Goal: Task Accomplishment & Management: Manage account settings

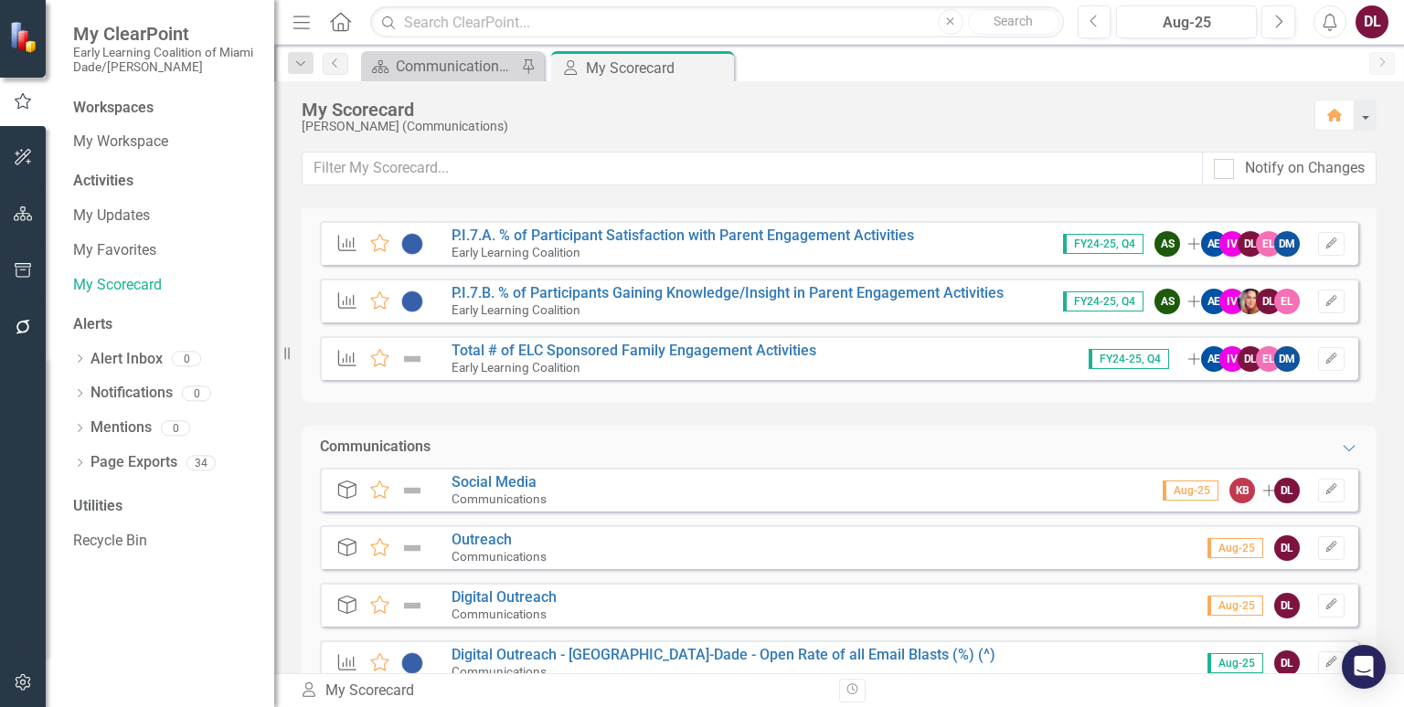
scroll to position [7, 0]
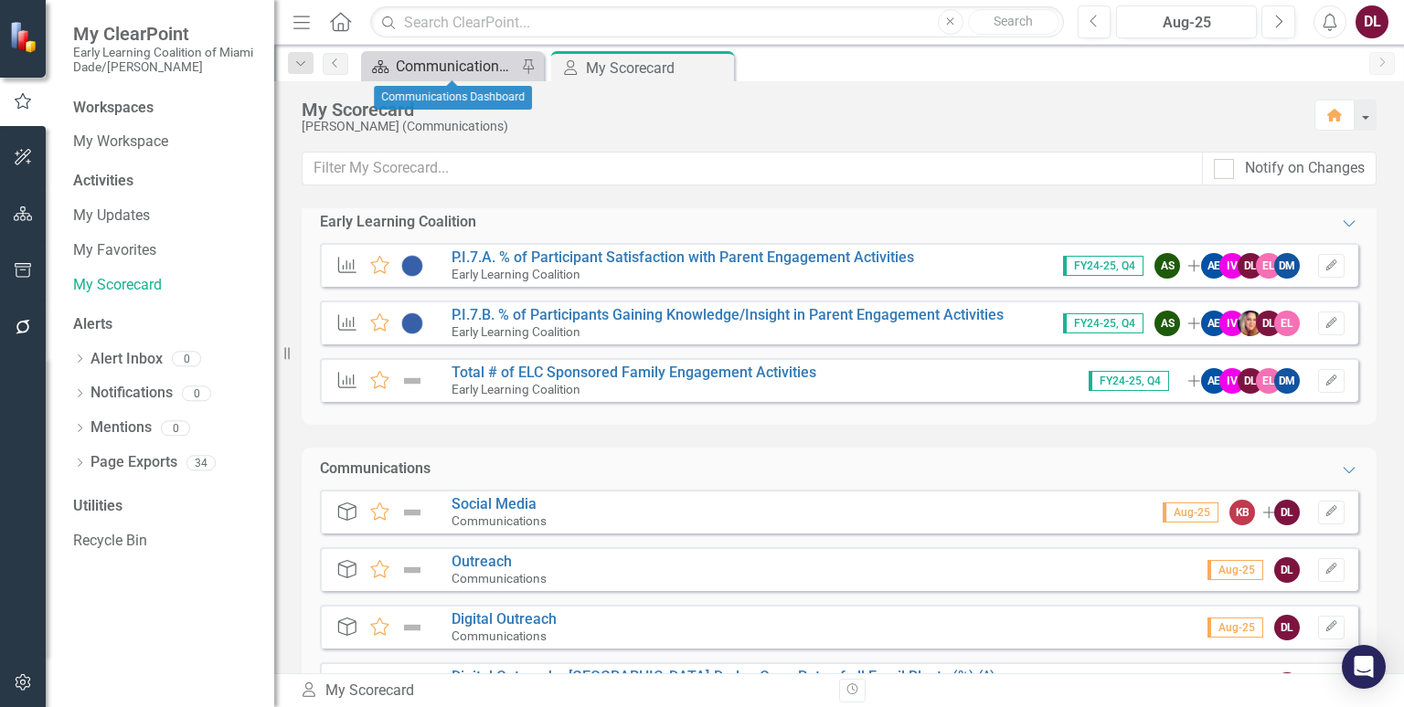
click at [456, 64] on div "Communications Dashboard" at bounding box center [456, 66] width 121 height 23
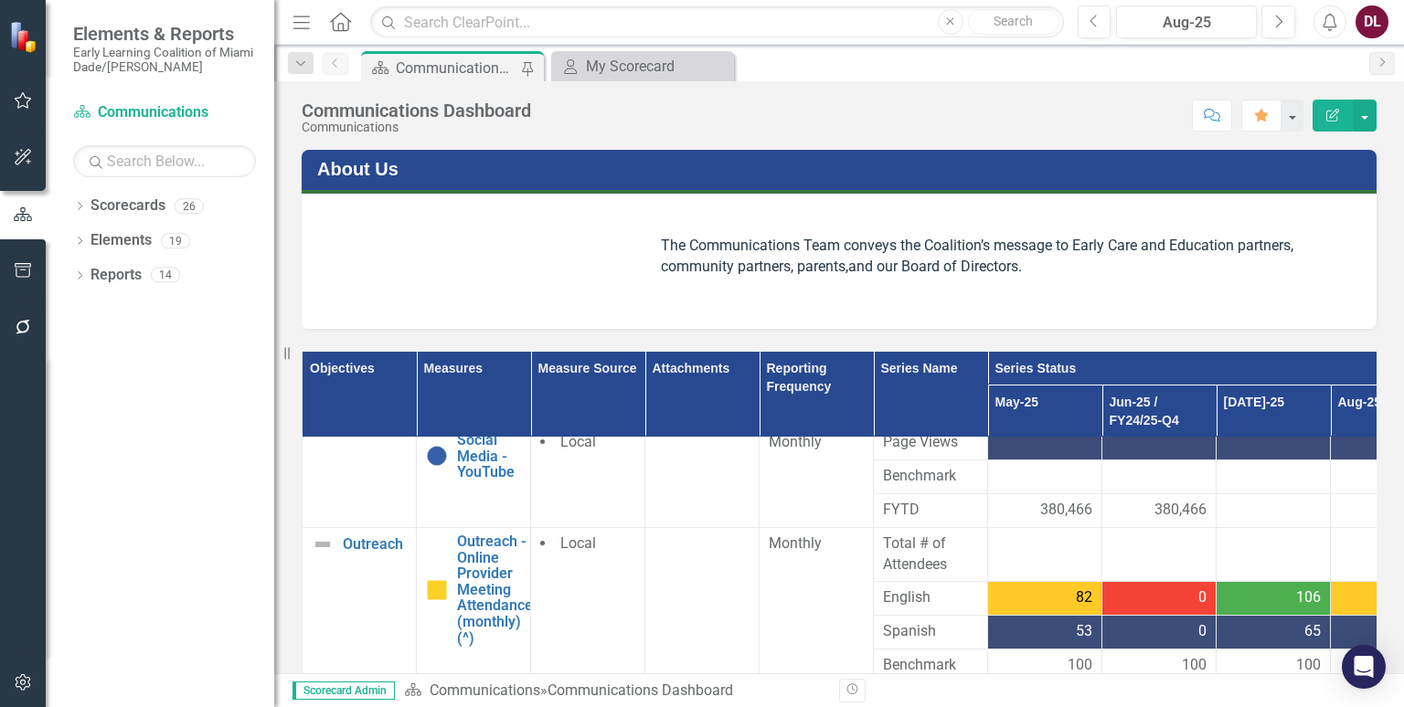
scroll to position [420, 0]
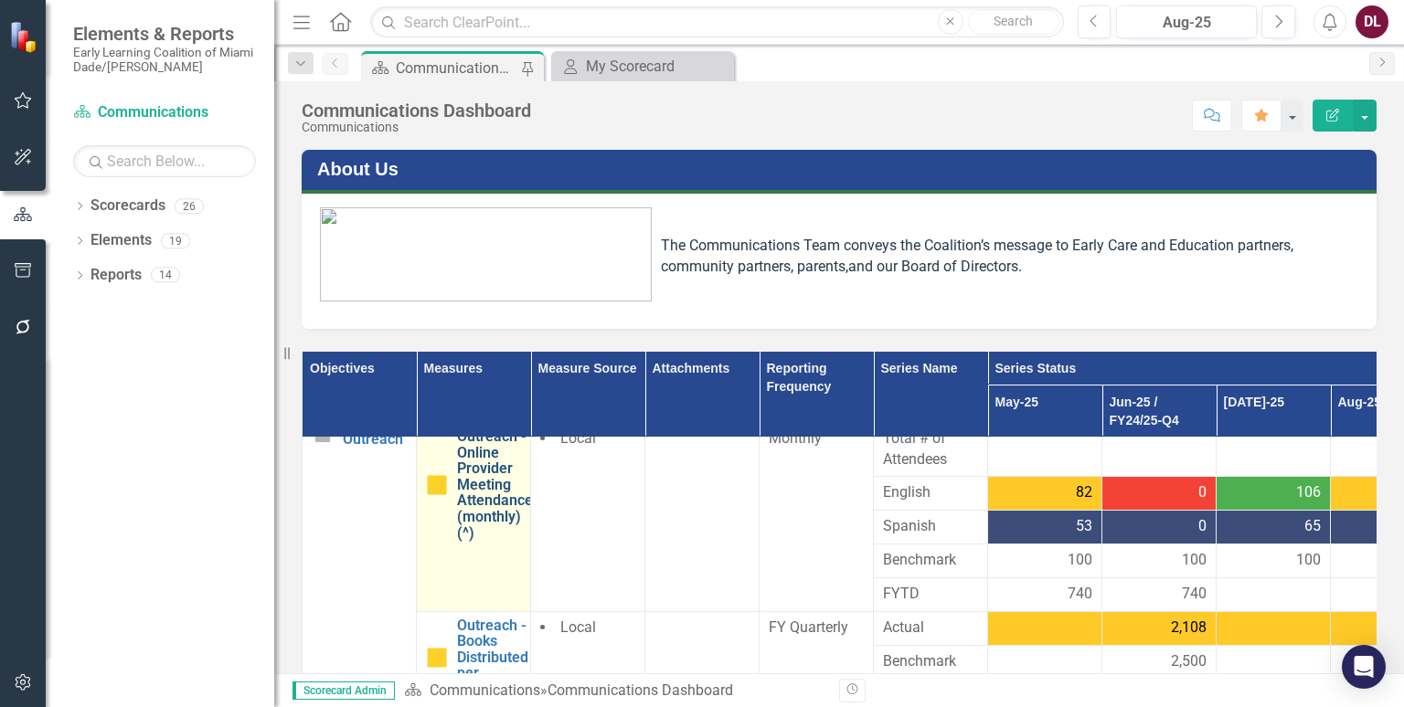
click at [484, 486] on link "Outreach - Online Provider Meeting Attendance (monthly) (^)" at bounding box center [495, 485] width 76 height 112
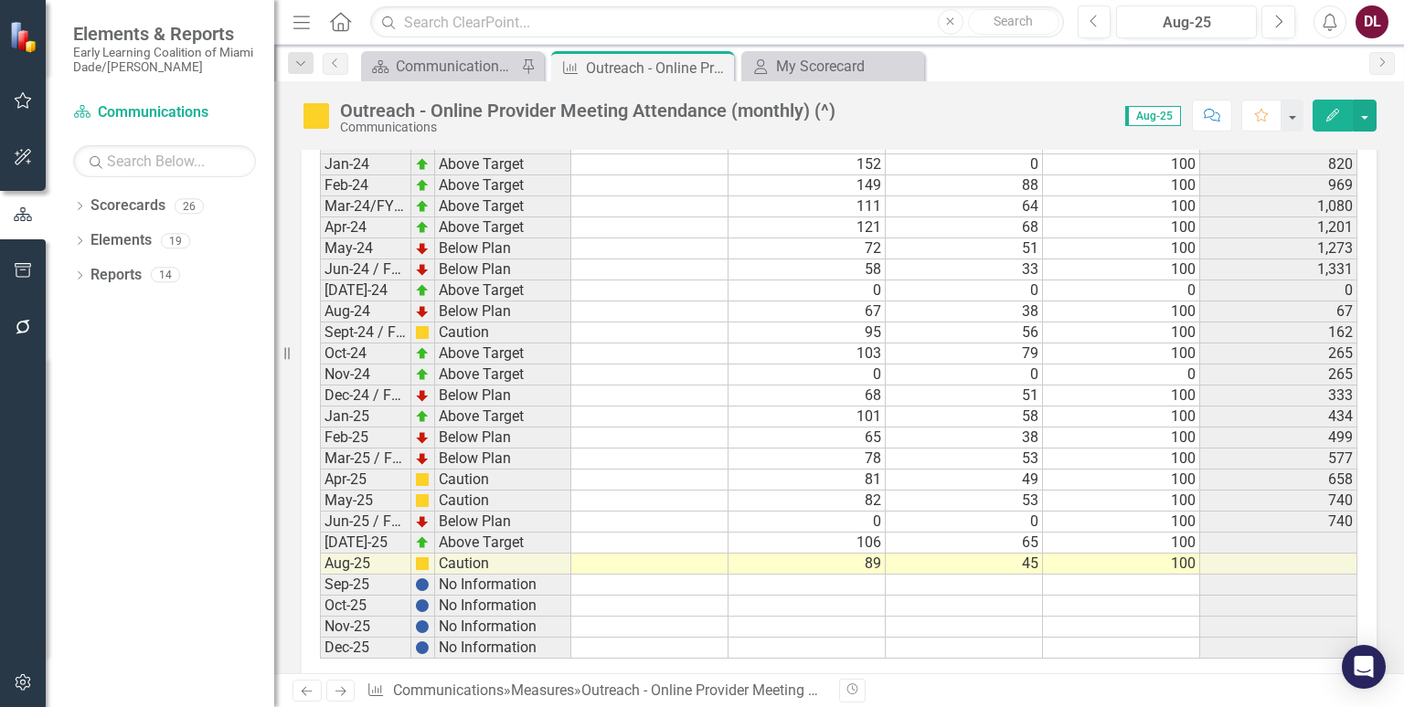
scroll to position [2643, 0]
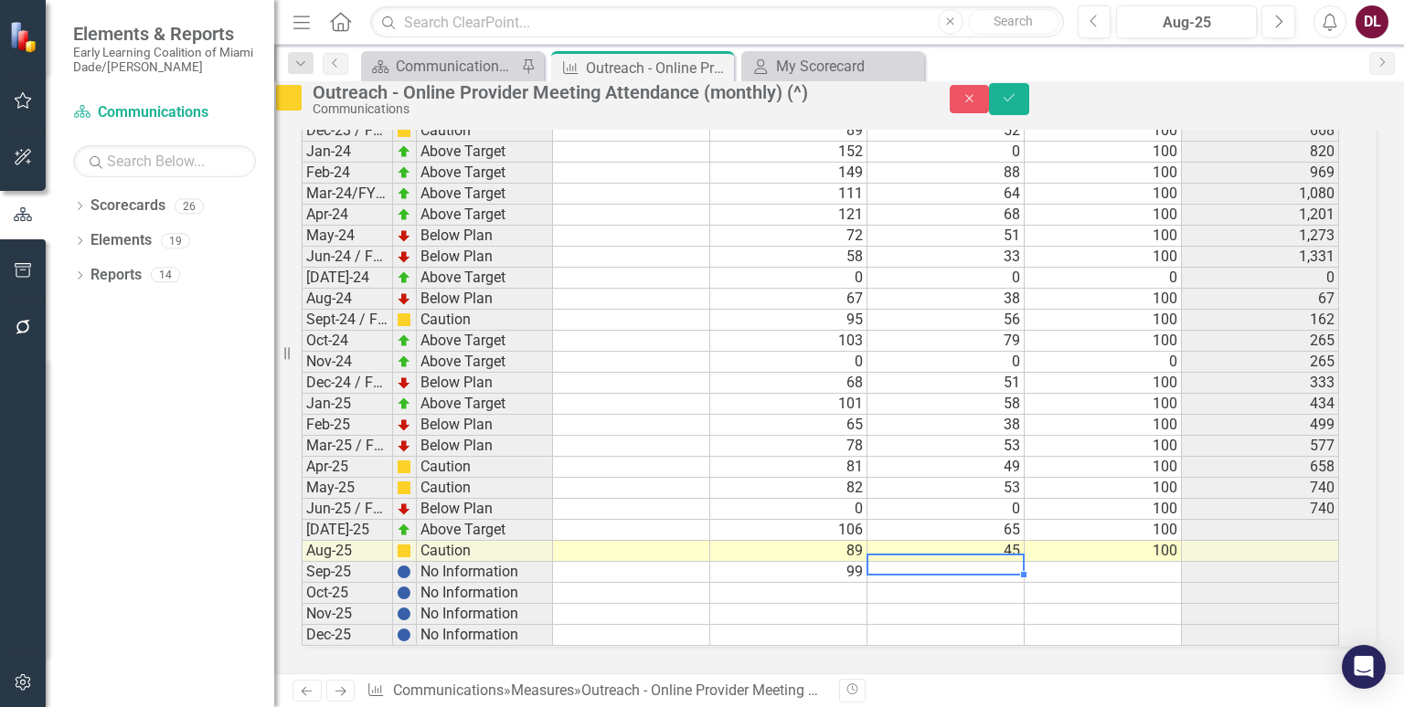
click at [984, 562] on td at bounding box center [945, 572] width 157 height 21
click at [1142, 541] on td "100" at bounding box center [1103, 551] width 157 height 21
click at [1141, 562] on td at bounding box center [1103, 572] width 157 height 21
type textarea "100"
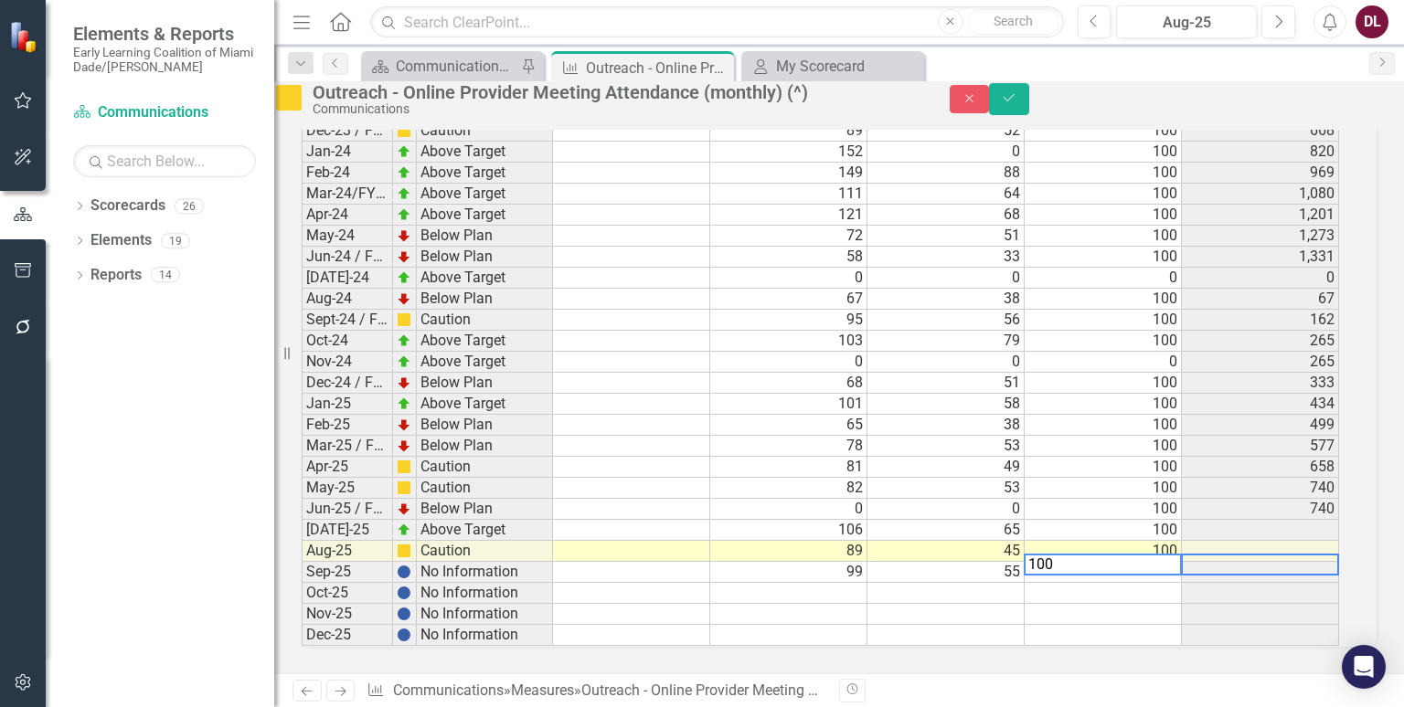
click at [1282, 562] on td at bounding box center [1260, 572] width 157 height 21
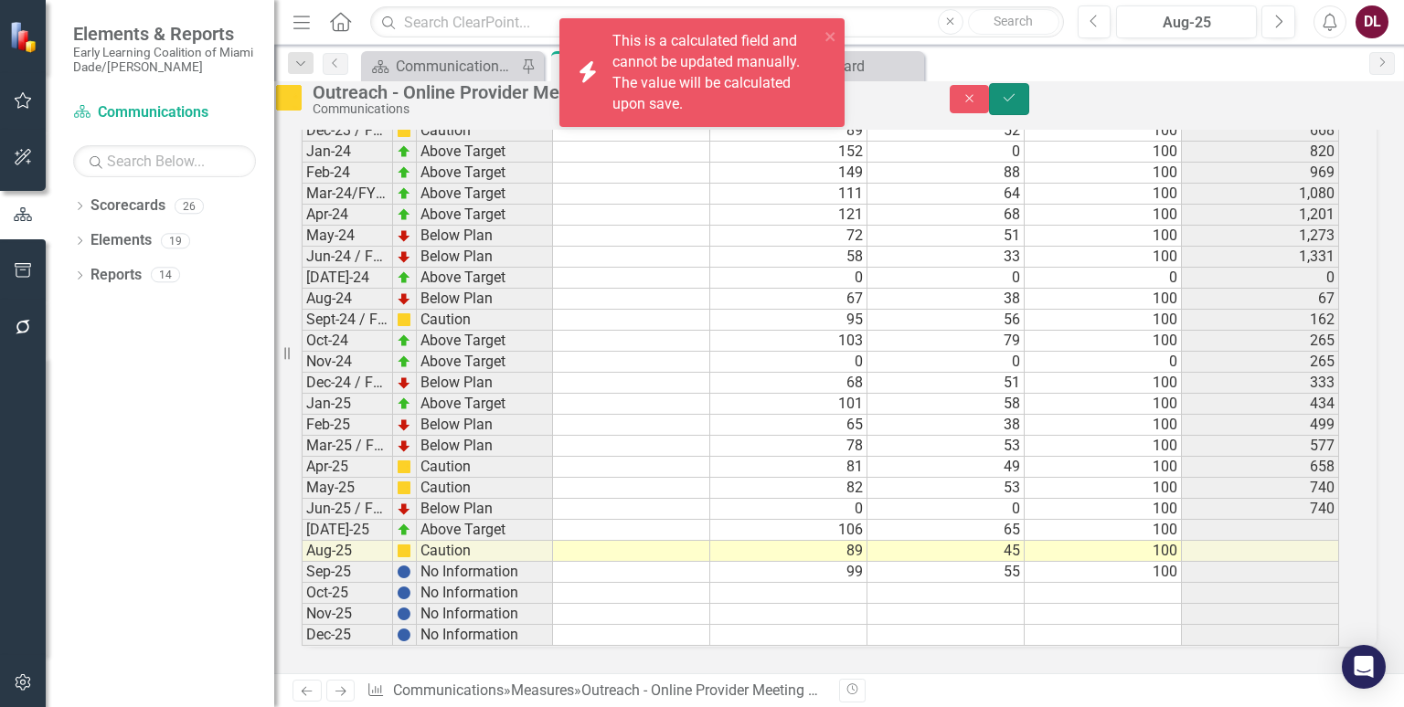
click at [1029, 114] on button "Save" at bounding box center [1009, 99] width 40 height 32
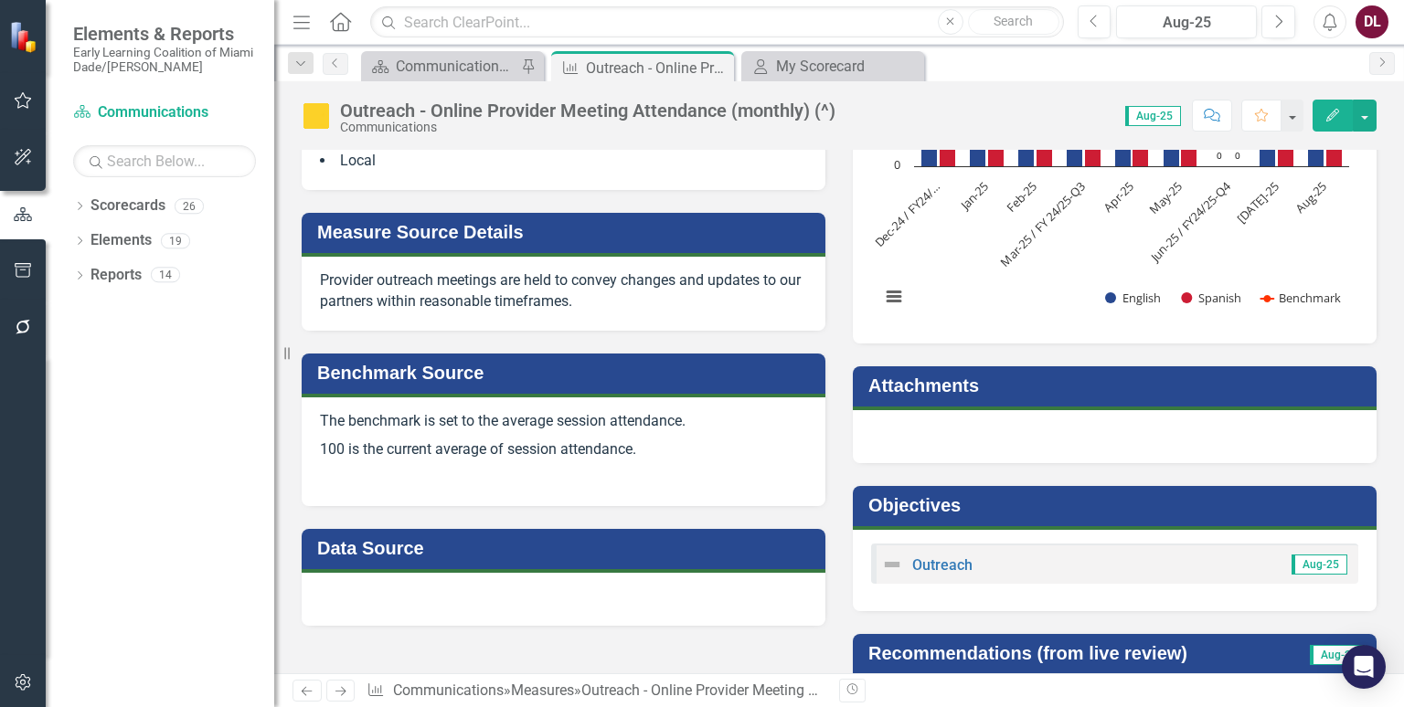
scroll to position [105, 0]
